Goal: Transaction & Acquisition: Purchase product/service

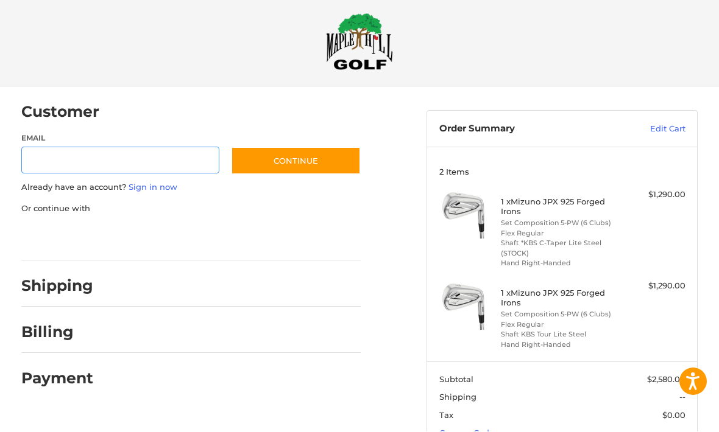
scroll to position [11, 0]
click at [675, 123] on link "Edit Cart" at bounding box center [646, 129] width 79 height 12
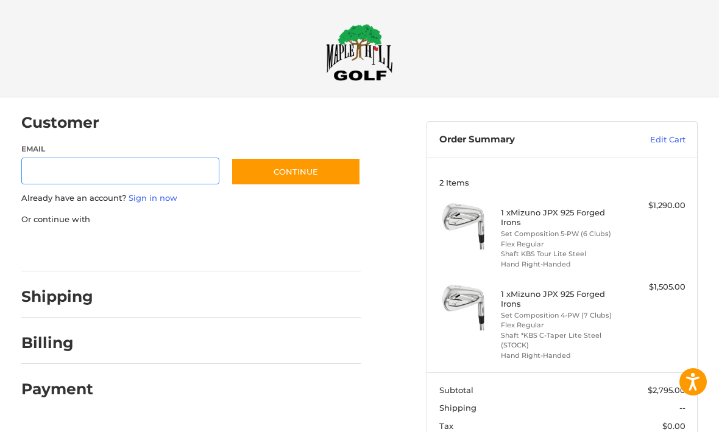
scroll to position [1, 0]
click at [600, 325] on li "Flex Regular" at bounding box center [561, 325] width 120 height 10
click at [668, 136] on link "Edit Cart" at bounding box center [646, 139] width 79 height 12
